Goal: Navigation & Orientation: Go to known website

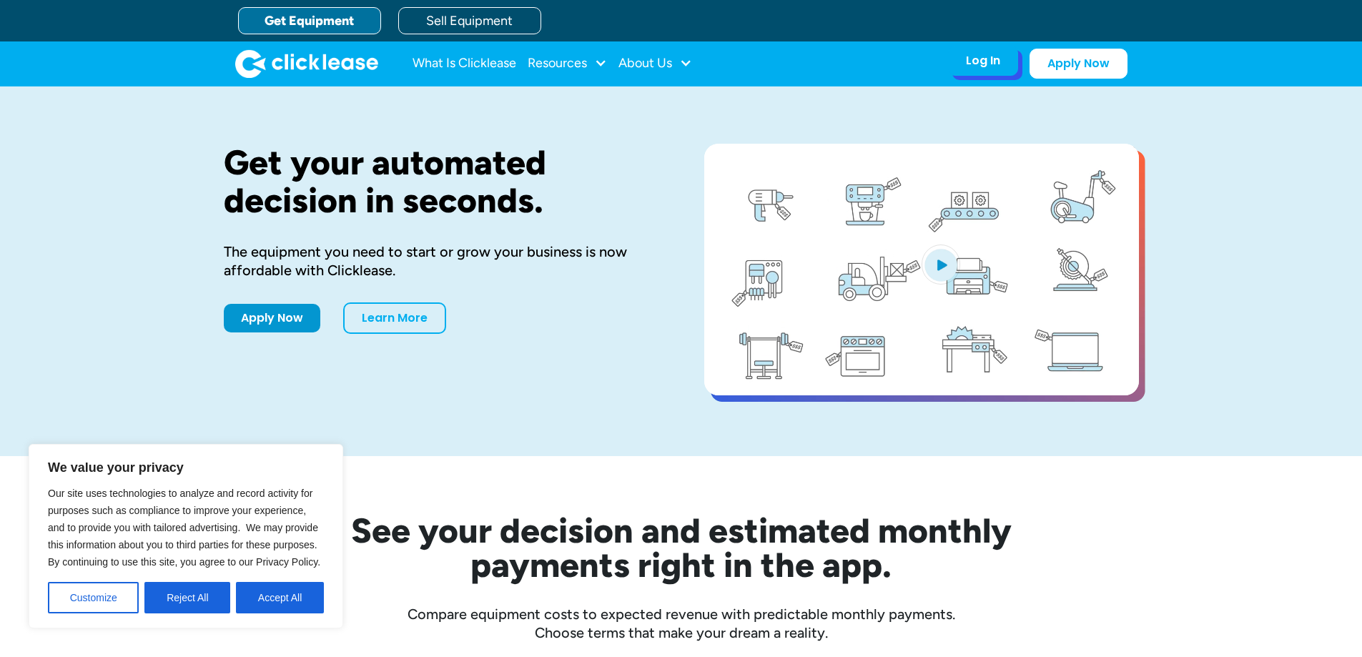
click at [997, 59] on div "Log In" at bounding box center [983, 61] width 34 height 14
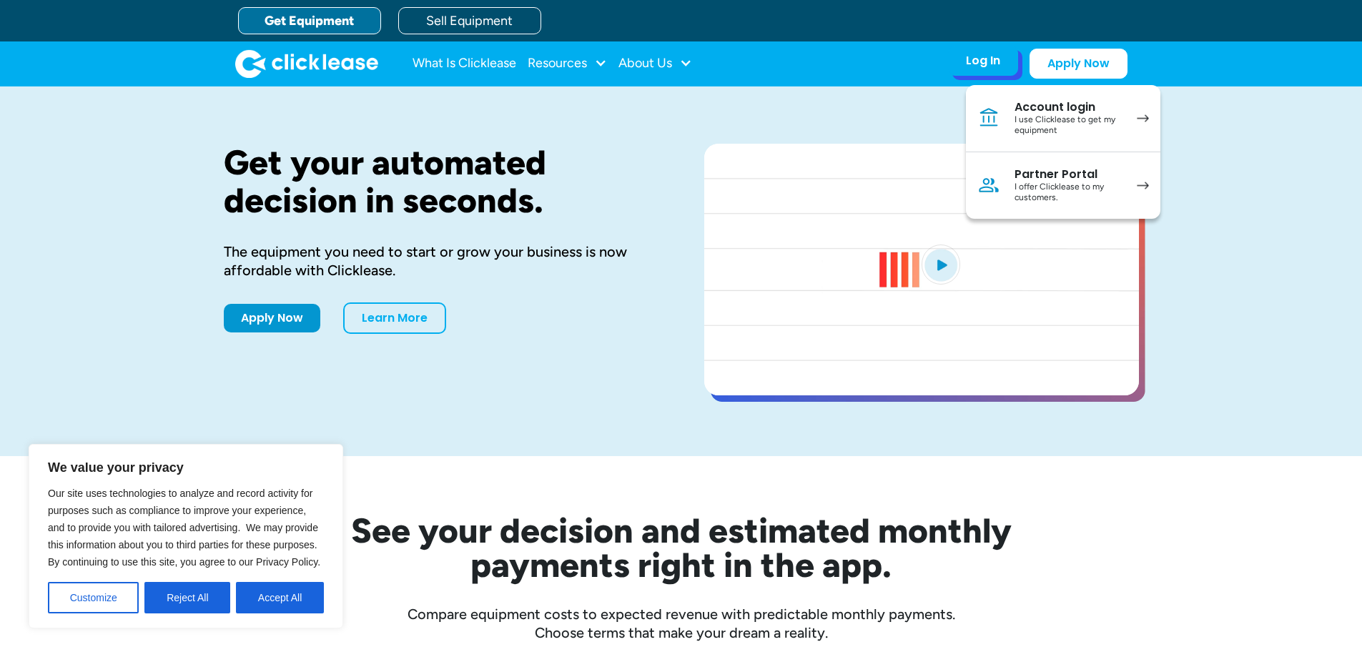
click at [1034, 118] on div "I use Clicklease to get my equipment" at bounding box center [1069, 125] width 108 height 22
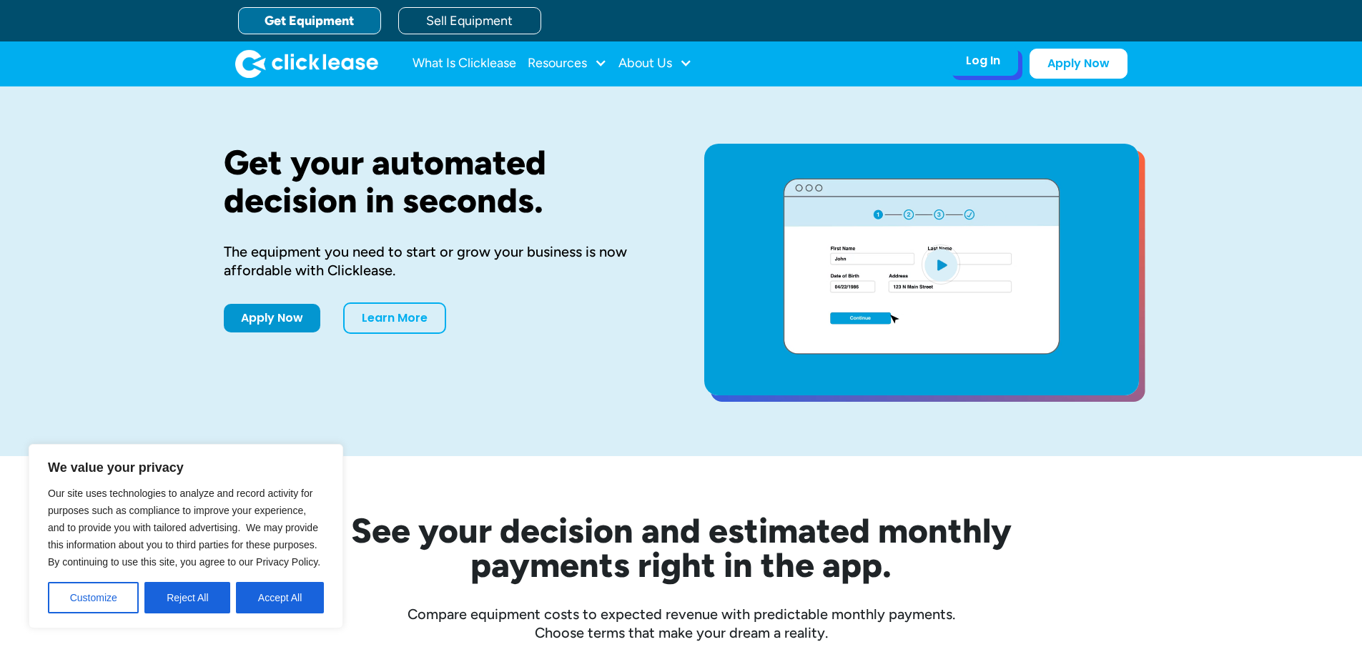
click at [978, 56] on div "Log In" at bounding box center [983, 61] width 34 height 14
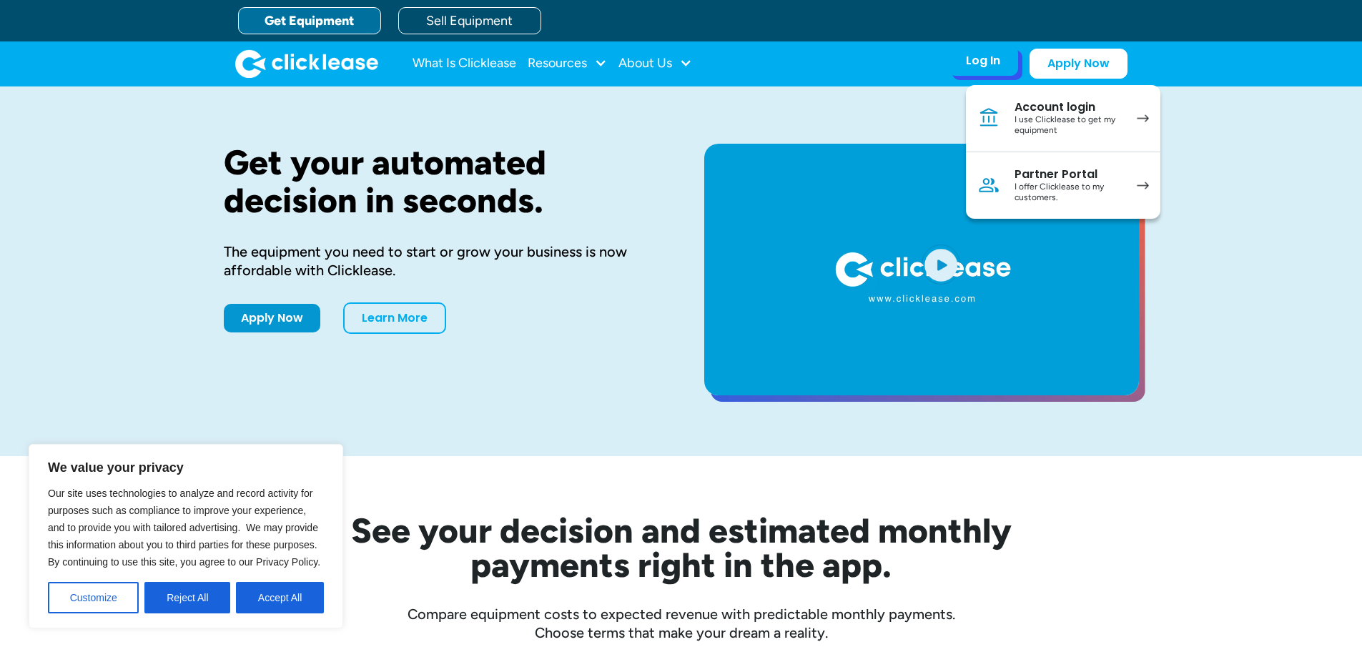
click at [1049, 130] on div "I use Clicklease to get my equipment" at bounding box center [1069, 125] width 108 height 22
